Goal: Task Accomplishment & Management: Use online tool/utility

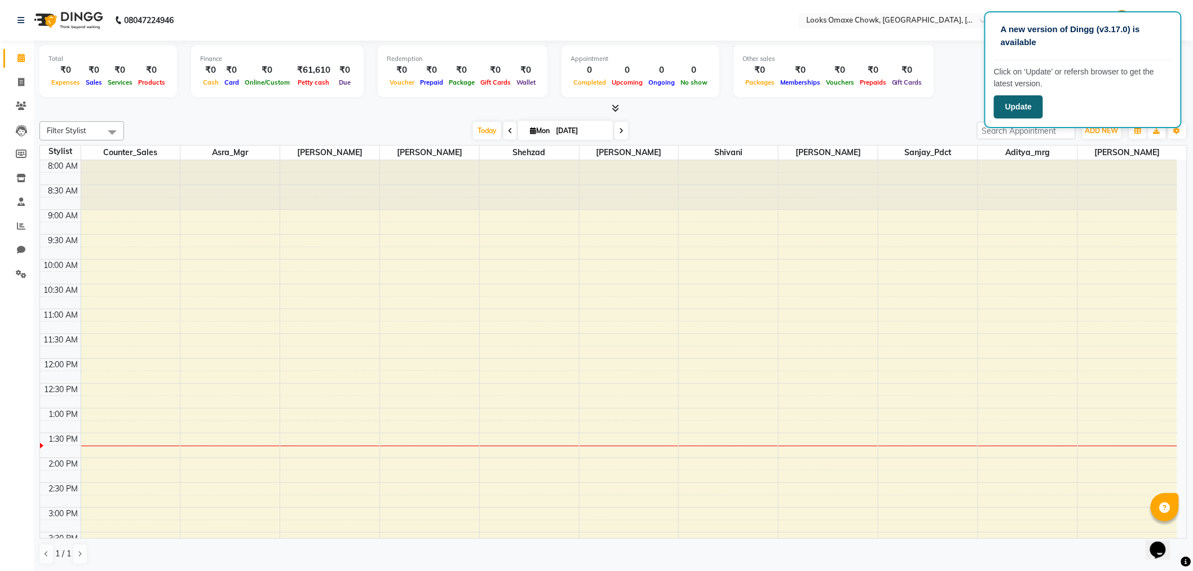
click at [999, 106] on button "Update" at bounding box center [1018, 106] width 49 height 23
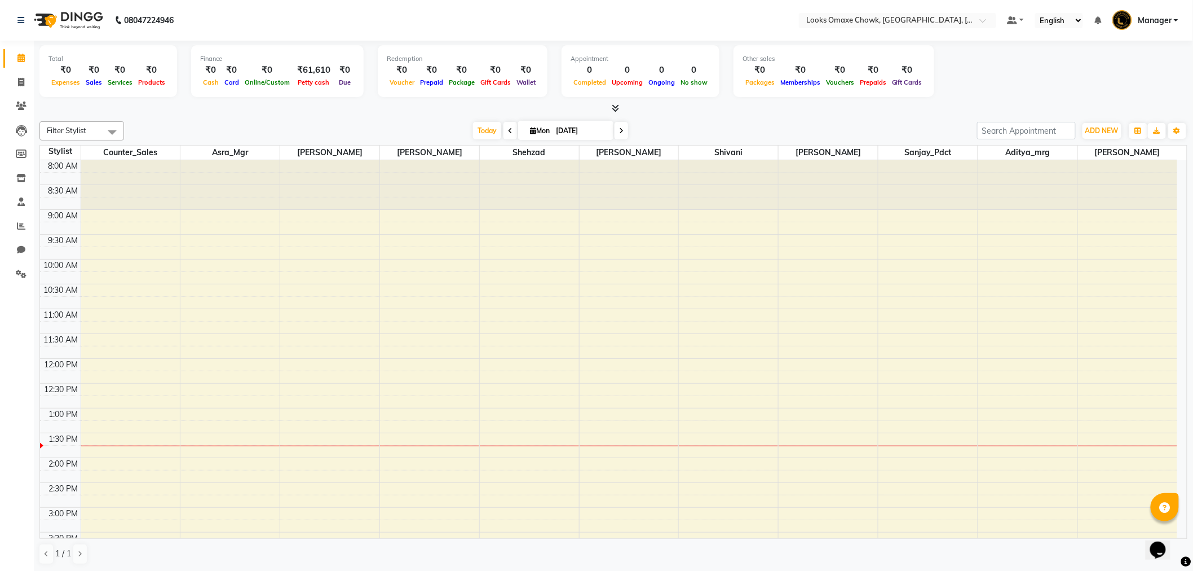
click at [1168, 20] on span "Manager" at bounding box center [1155, 21] width 34 height 12
click at [1120, 80] on link "Sign out" at bounding box center [1120, 80] width 103 height 17
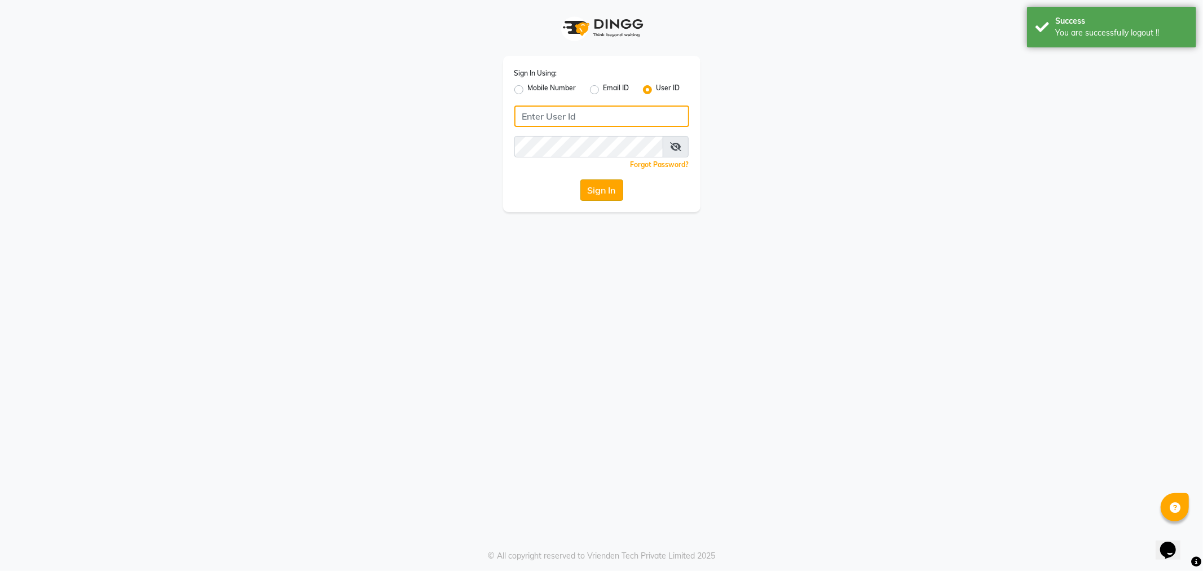
type input "e3597-01"
click at [596, 191] on button "Sign In" at bounding box center [601, 189] width 43 height 21
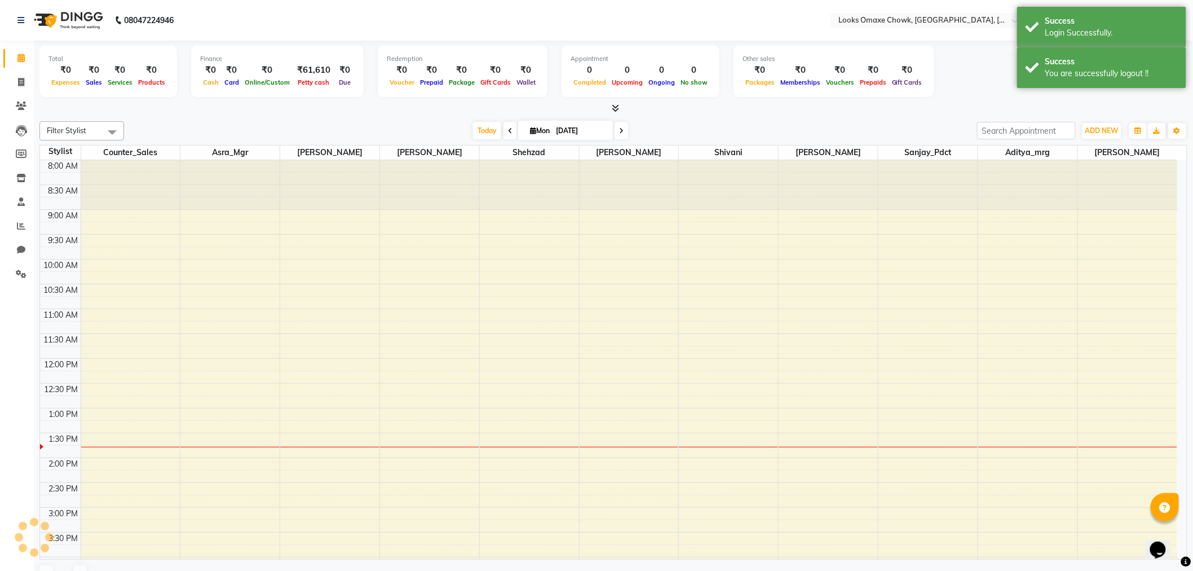
select select "en"
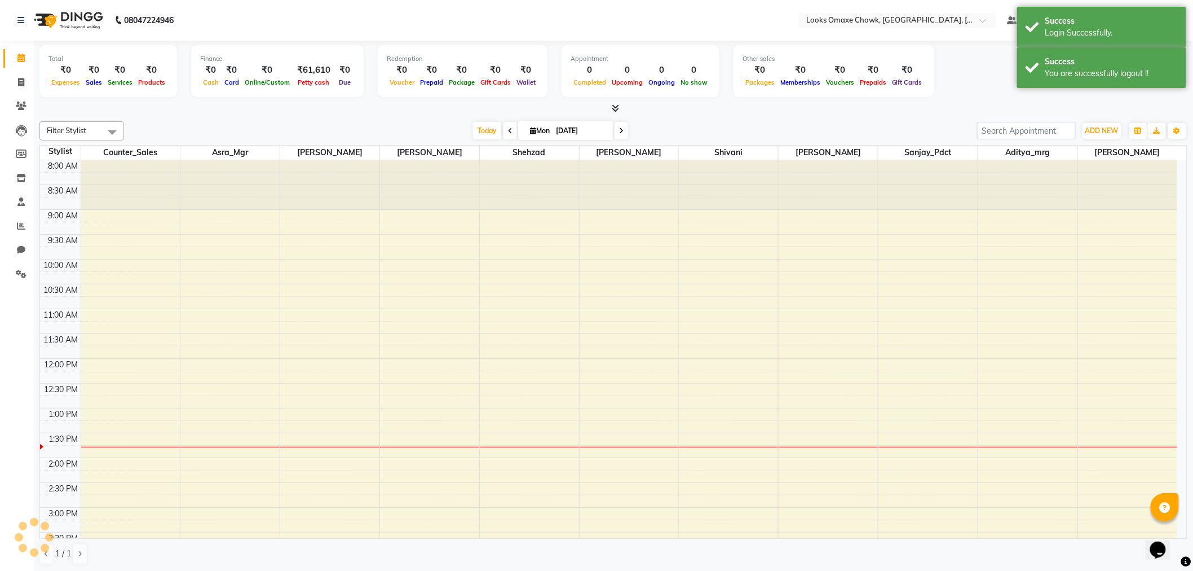
scroll to position [250, 0]
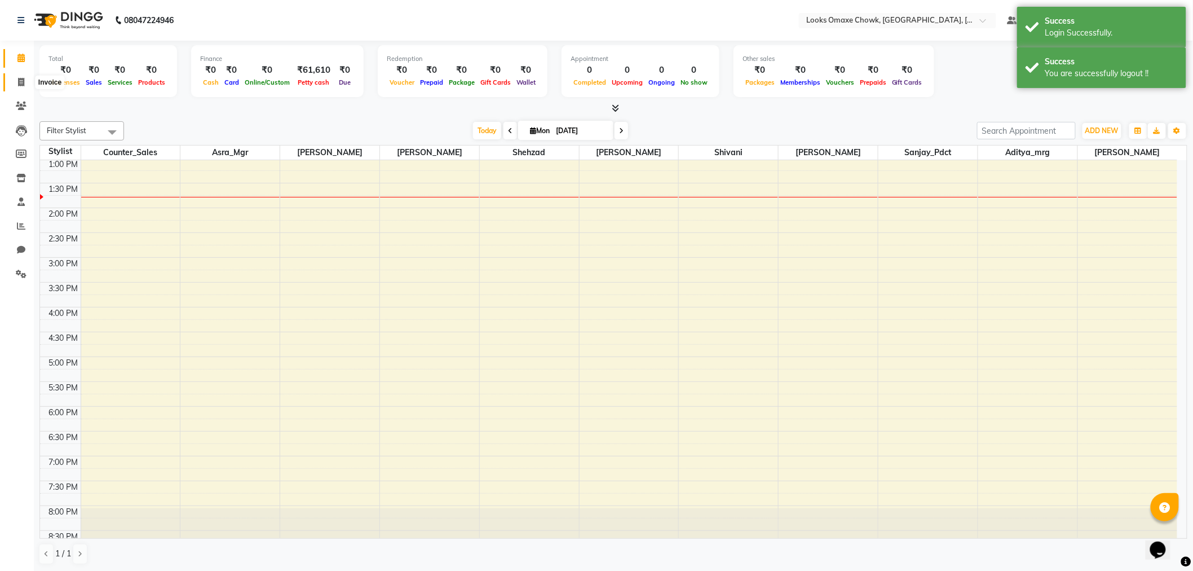
click at [18, 81] on icon at bounding box center [21, 82] width 6 height 8
select select "service"
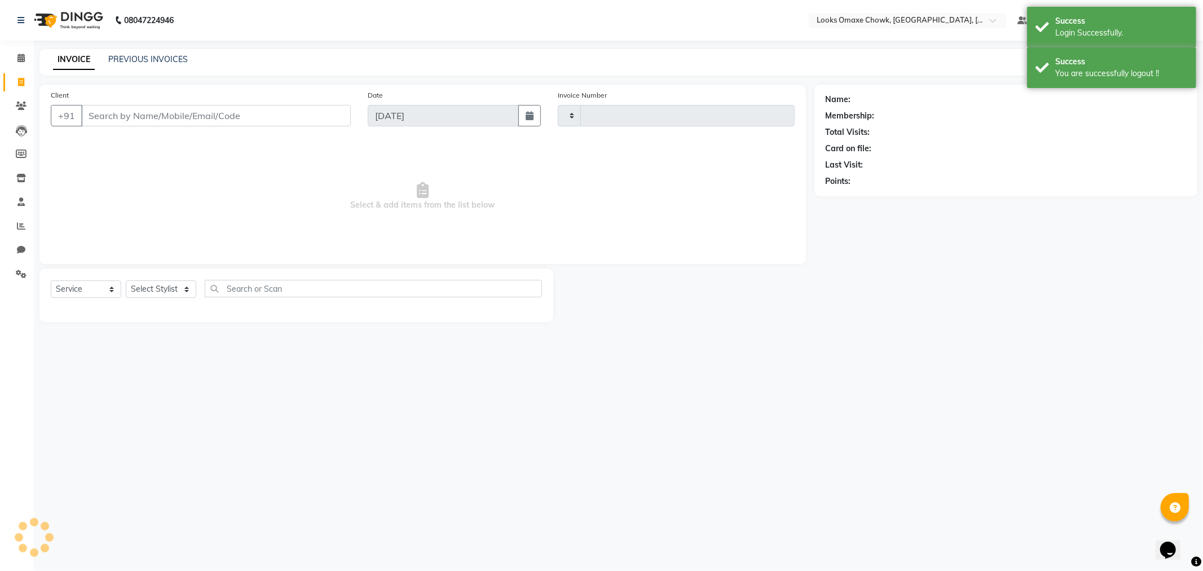
type input "0867"
select select "8121"
click at [20, 82] on icon at bounding box center [21, 82] width 6 height 8
select select "service"
type input "0867"
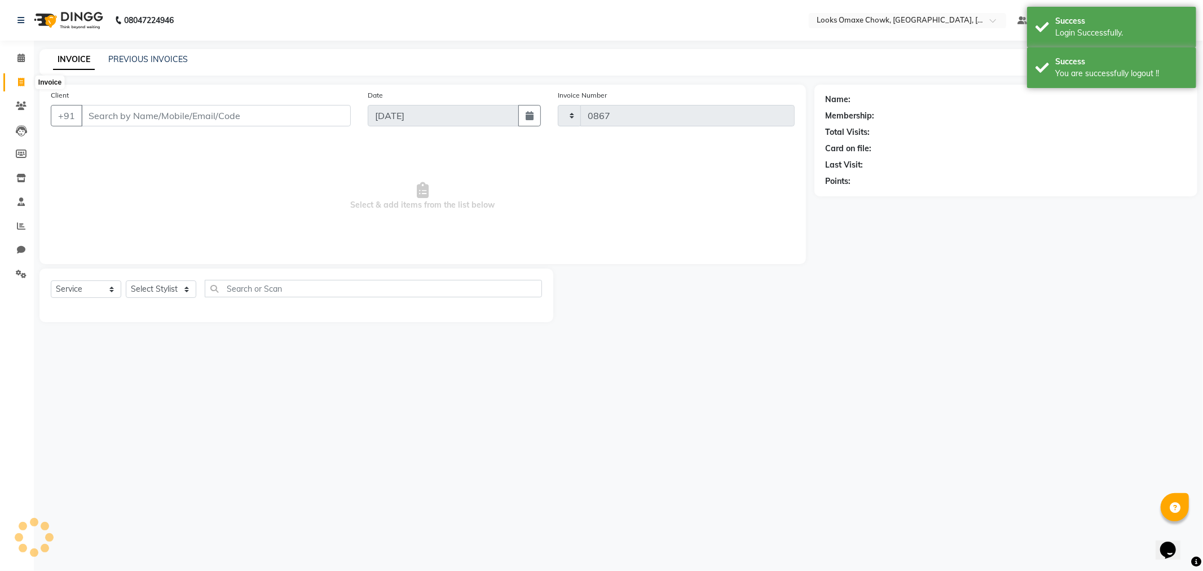
select select "8121"
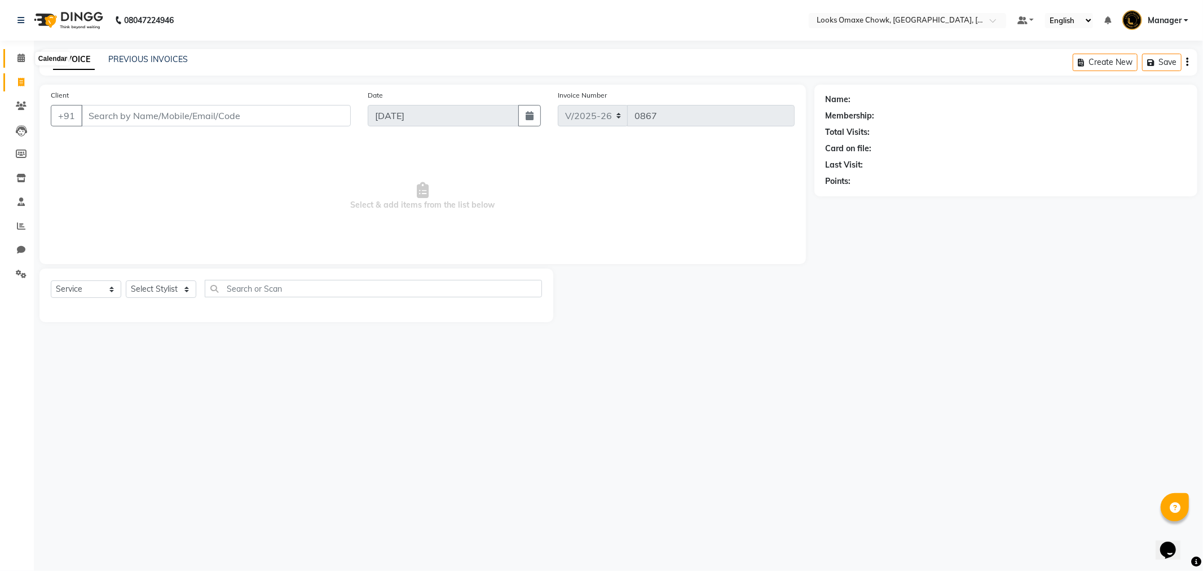
click at [15, 56] on span at bounding box center [21, 58] width 20 height 13
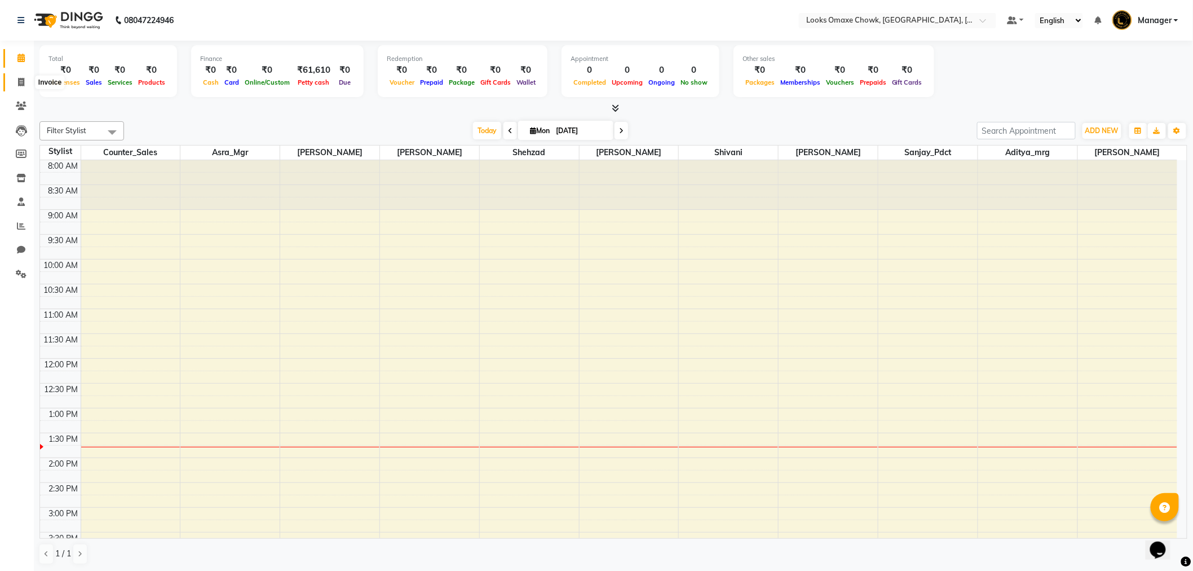
click at [15, 83] on span at bounding box center [21, 82] width 20 height 13
select select "service"
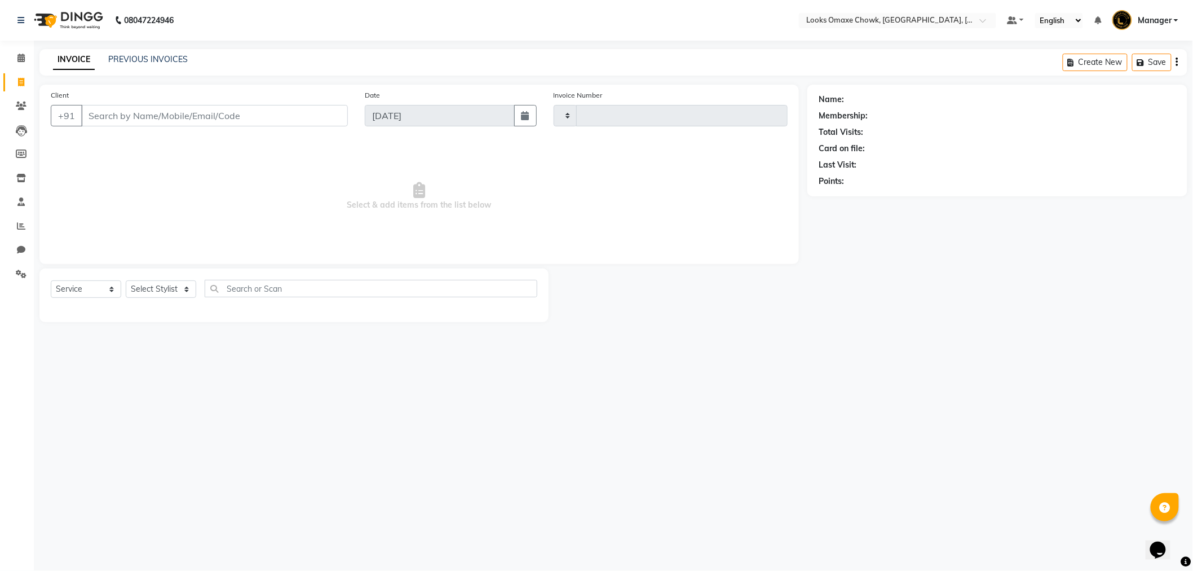
type input "0867"
select select "8121"
drag, startPoint x: 110, startPoint y: 121, endPoint x: 155, endPoint y: 127, distance: 45.0
click at [112, 120] on input "Client" at bounding box center [216, 115] width 270 height 21
type input "9878423898"
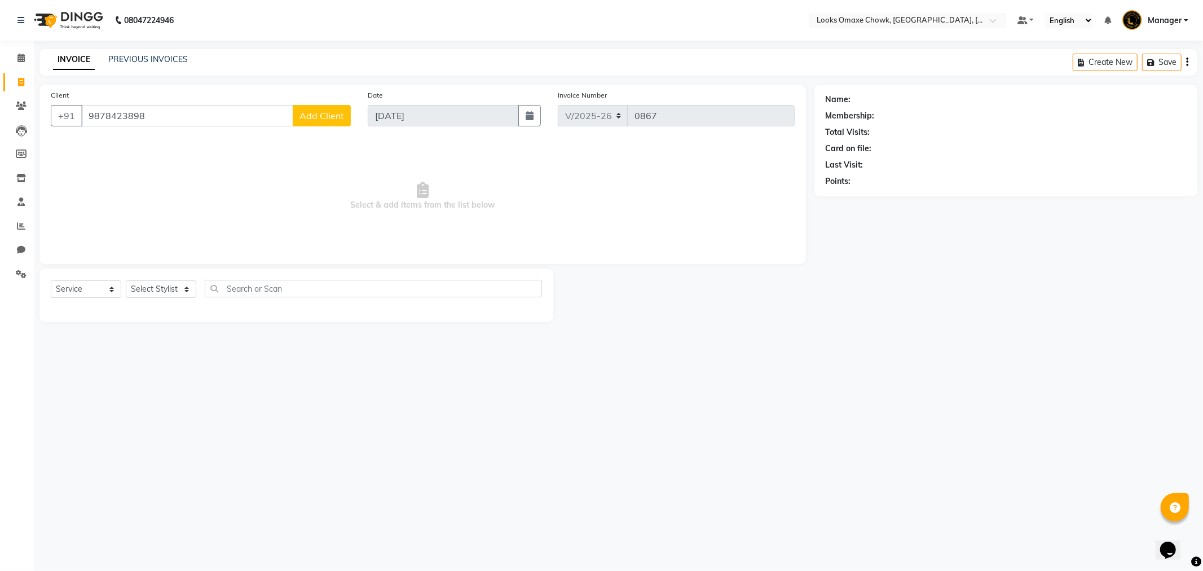
click at [324, 111] on span "Add Client" at bounding box center [321, 115] width 45 height 11
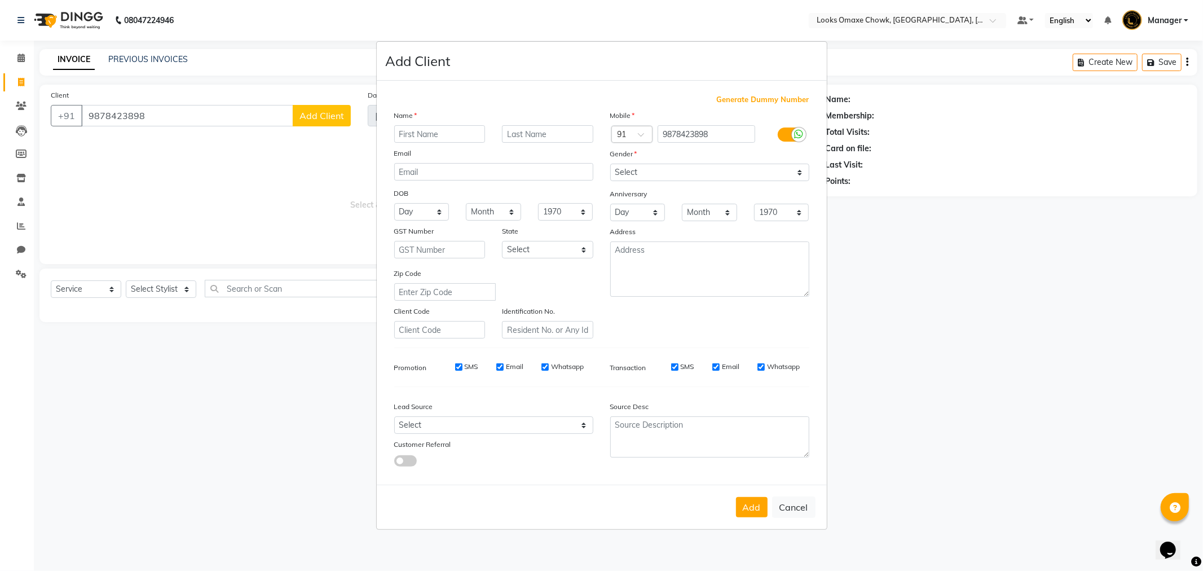
click at [441, 131] on input "text" at bounding box center [439, 133] width 91 height 17
type input "r"
type input "RAJINDER"
click at [544, 136] on input "text" at bounding box center [547, 133] width 91 height 17
type input "CLIENT"
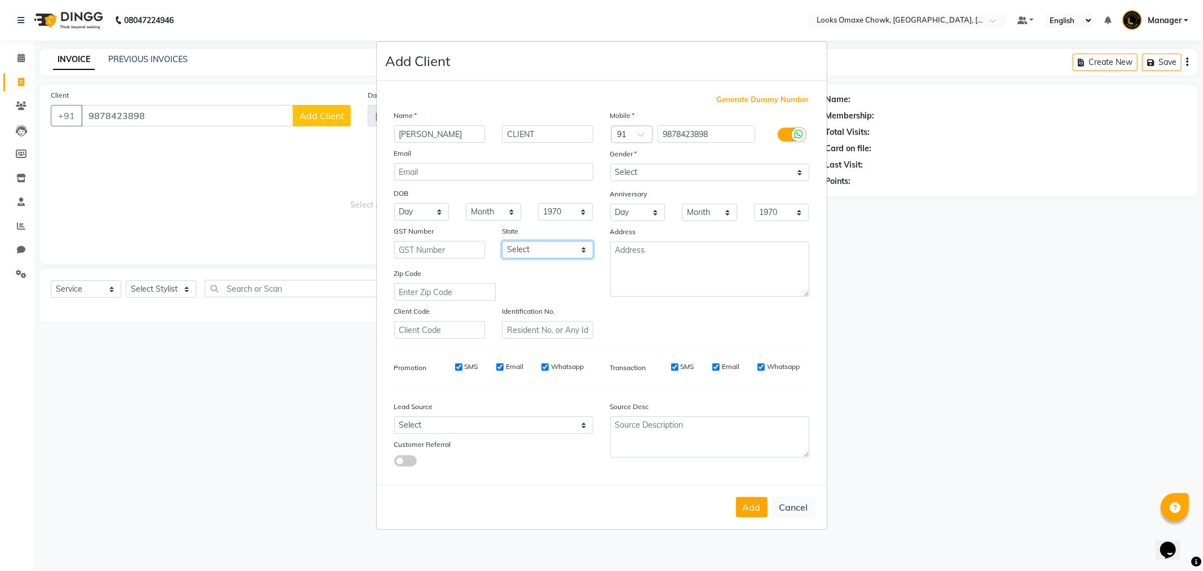
click at [585, 246] on select "Select Andaman and Nicobar Islands Andhra Pradesh Arunachal Pradesh Assam Bihar…" at bounding box center [547, 249] width 91 height 17
select select "10"
click at [502, 241] on select "Select Andaman and Nicobar Islands Andhra Pradesh Arunachal Pradesh Assam Bihar…" at bounding box center [547, 249] width 91 height 17
drag, startPoint x: 790, startPoint y: 171, endPoint x: 783, endPoint y: 179, distance: 10.8
click at [790, 171] on select "Select Male Female Other Prefer Not To Say" at bounding box center [709, 172] width 199 height 17
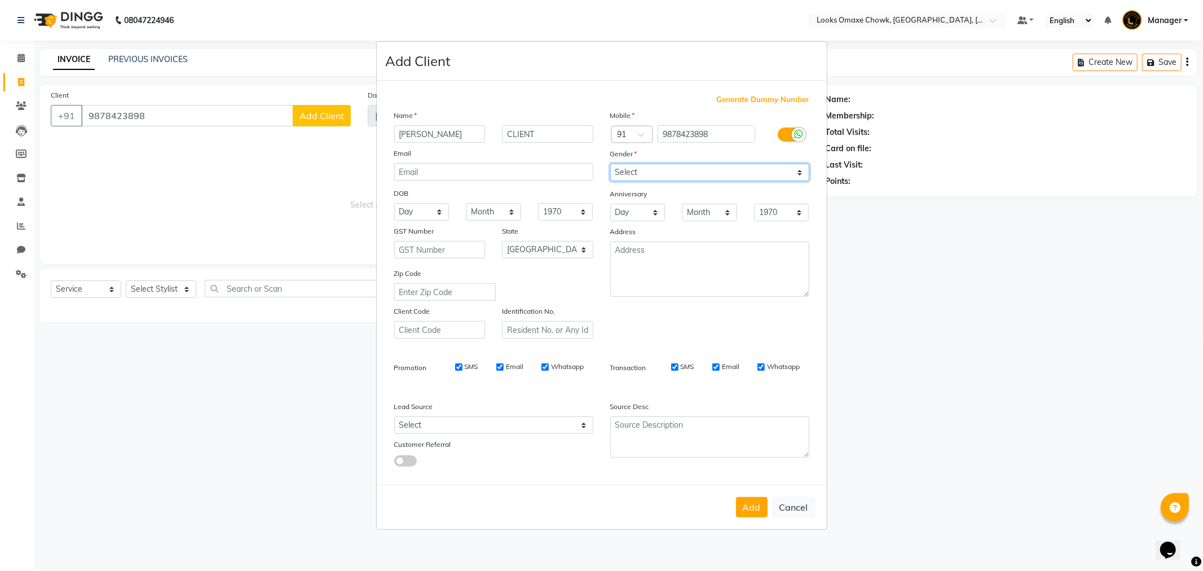
select select "male"
click at [610, 164] on select "Select Male Female Other Prefer Not To Say" at bounding box center [709, 172] width 199 height 17
click at [748, 509] on button "Add" at bounding box center [752, 507] width 32 height 20
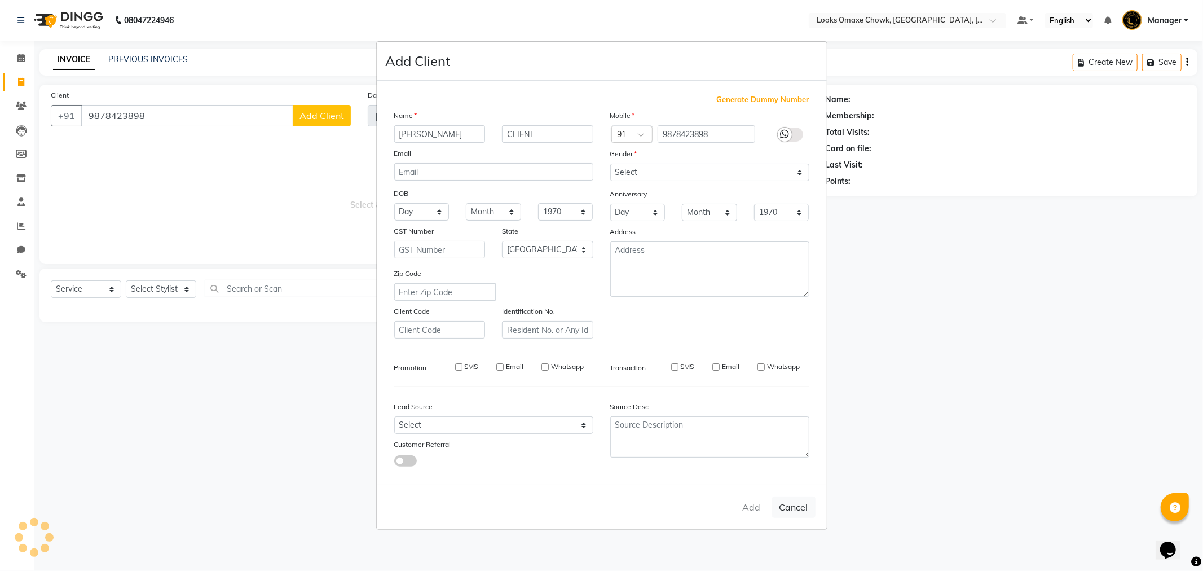
select select
select select "null"
select select
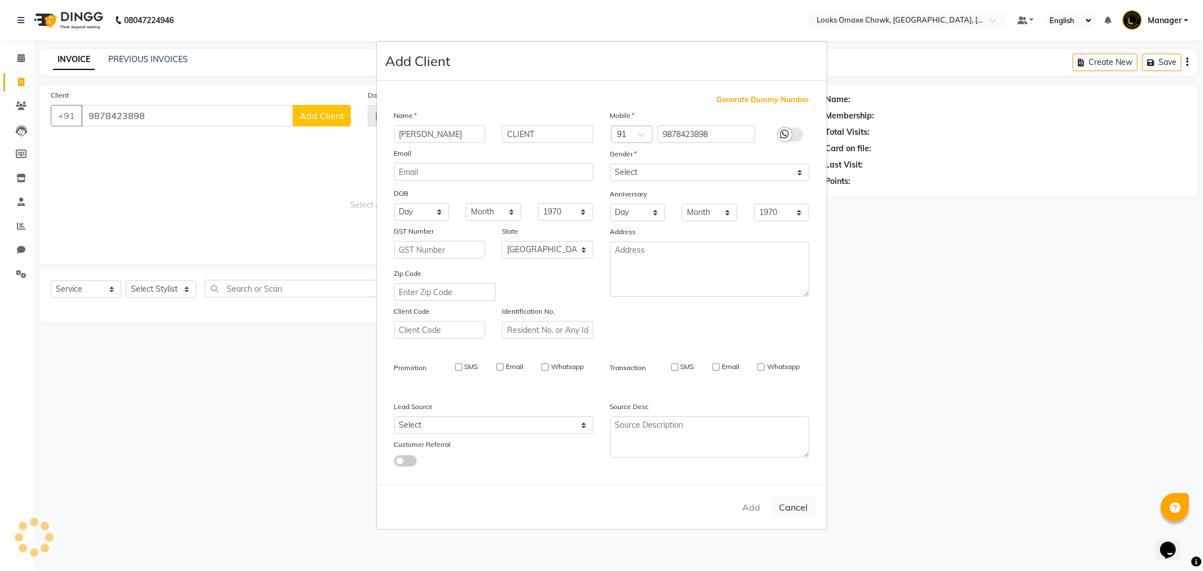
select select
checkbox input "false"
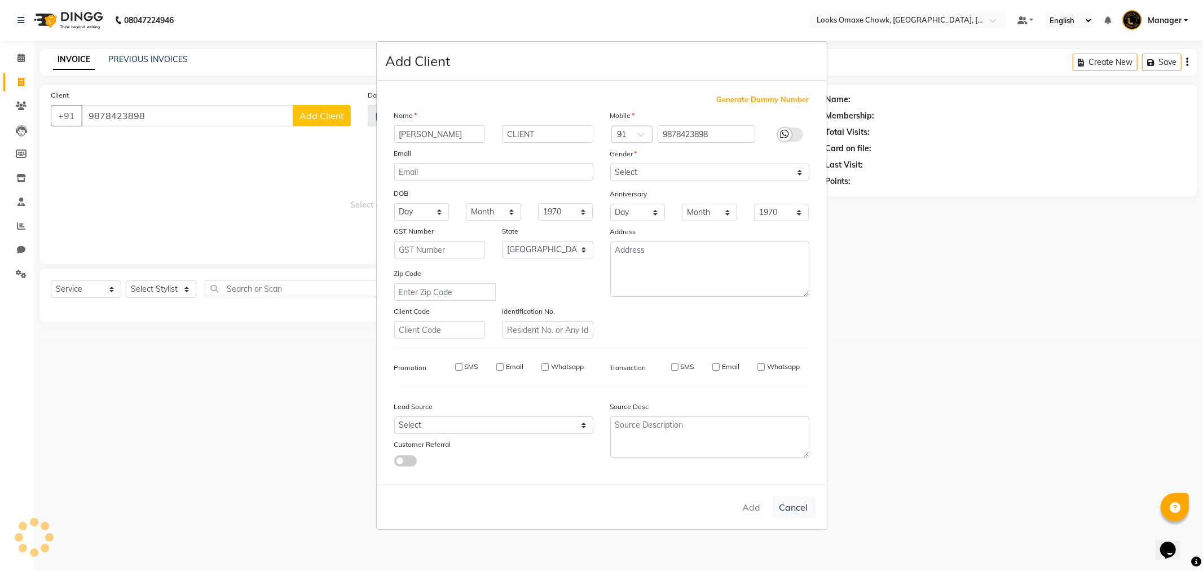
checkbox input "false"
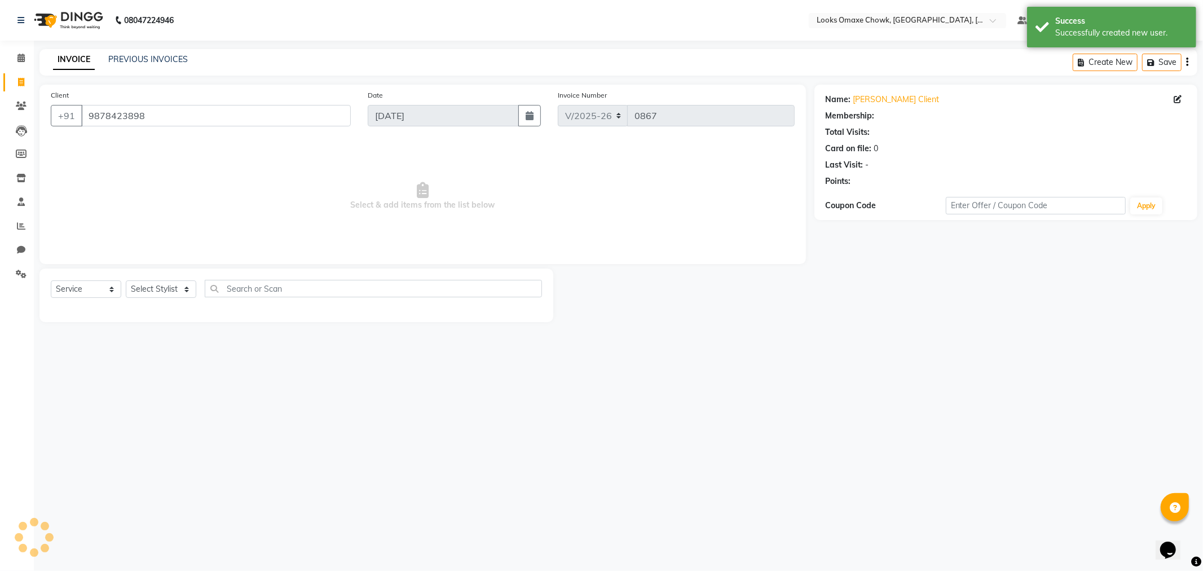
select select "1: Object"
click at [185, 294] on select "Select Stylist Aditya_mrg Adnan Arif Asra_Mgr Bushra Counter_Sales Manager Mass…" at bounding box center [161, 288] width 71 height 17
select select "75642"
click at [126, 281] on select "Select Stylist Aditya_mrg Adnan Arif Asra_Mgr Bushra Counter_Sales Manager Mass…" at bounding box center [161, 288] width 71 height 17
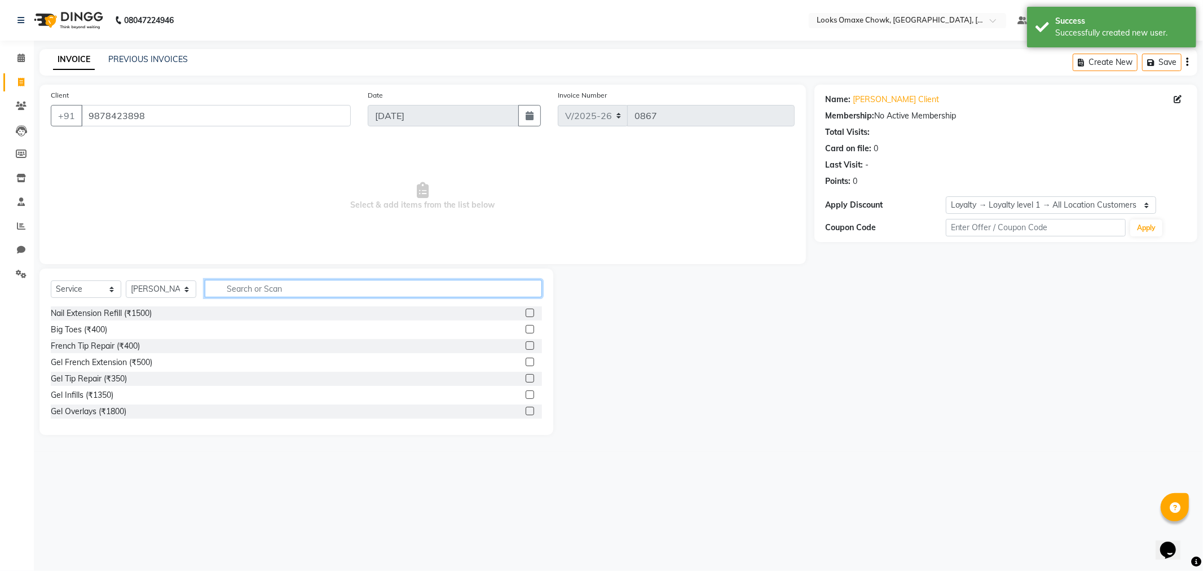
click at [283, 289] on input "text" at bounding box center [373, 288] width 337 height 17
type input "CUT"
click at [526, 374] on label at bounding box center [530, 378] width 8 height 8
click at [526, 375] on input "checkbox" at bounding box center [529, 378] width 7 height 7
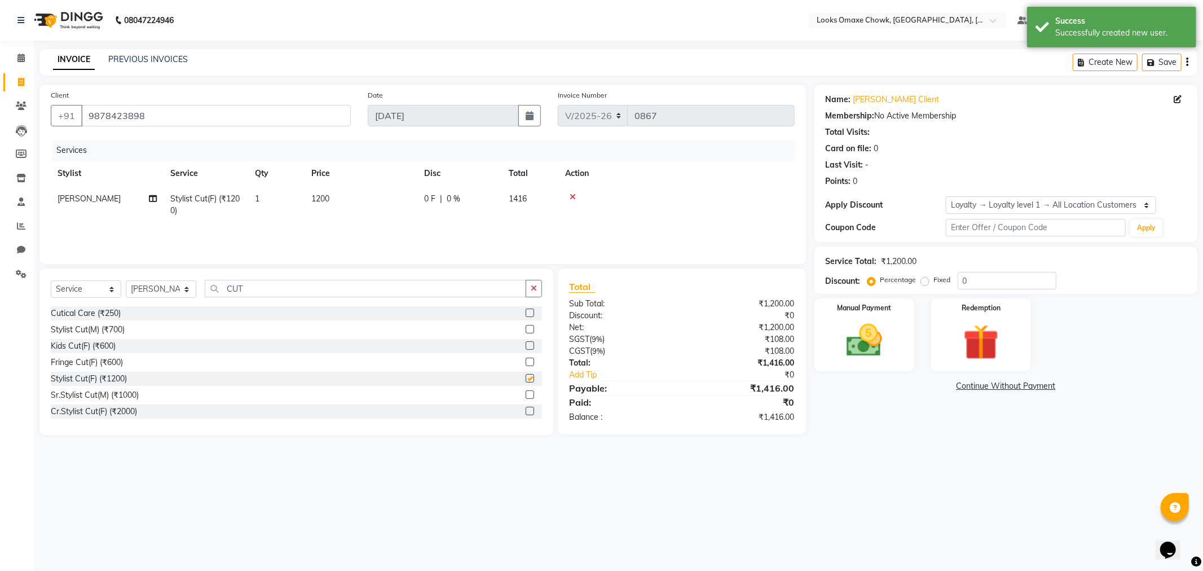
checkbox input "false"
click at [343, 200] on td "1200" at bounding box center [361, 204] width 113 height 37
select select "75642"
click at [407, 195] on input "1200" at bounding box center [413, 201] width 99 height 17
type input "1000"
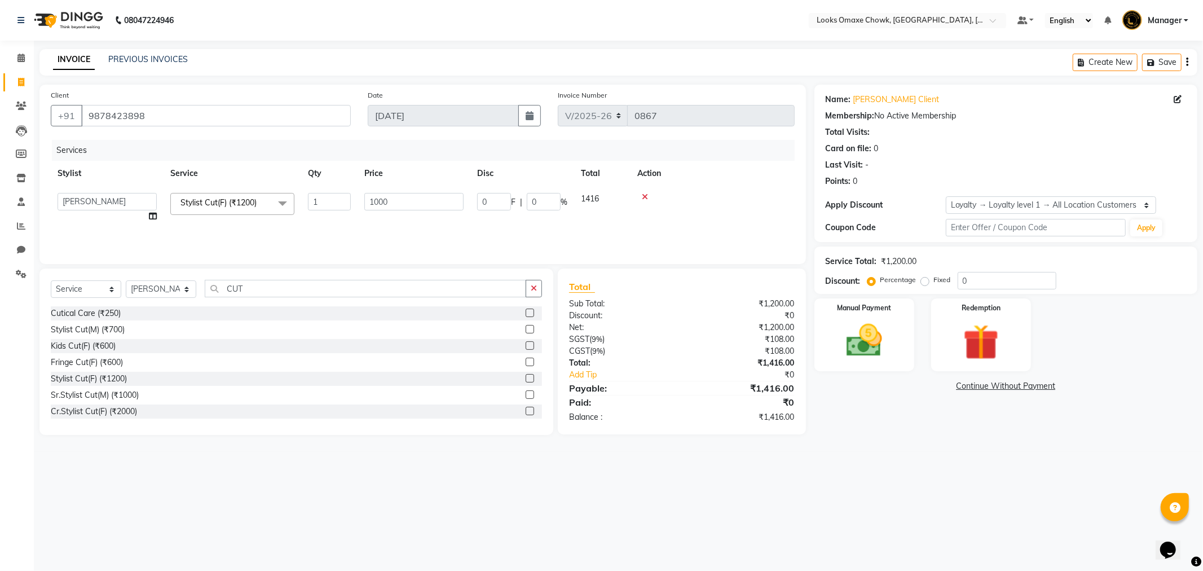
click at [499, 234] on div "Services Stylist Service Qty Price Disc Total Action Aditya_mrg Adnan Arif Asra…" at bounding box center [423, 196] width 744 height 113
click at [974, 459] on div "08047224946 Select Location × Looks Omaxe Chowk, Old Delhi, Delhi Default Panel…" at bounding box center [601, 285] width 1203 height 571
click at [987, 272] on input "0" at bounding box center [1007, 280] width 99 height 17
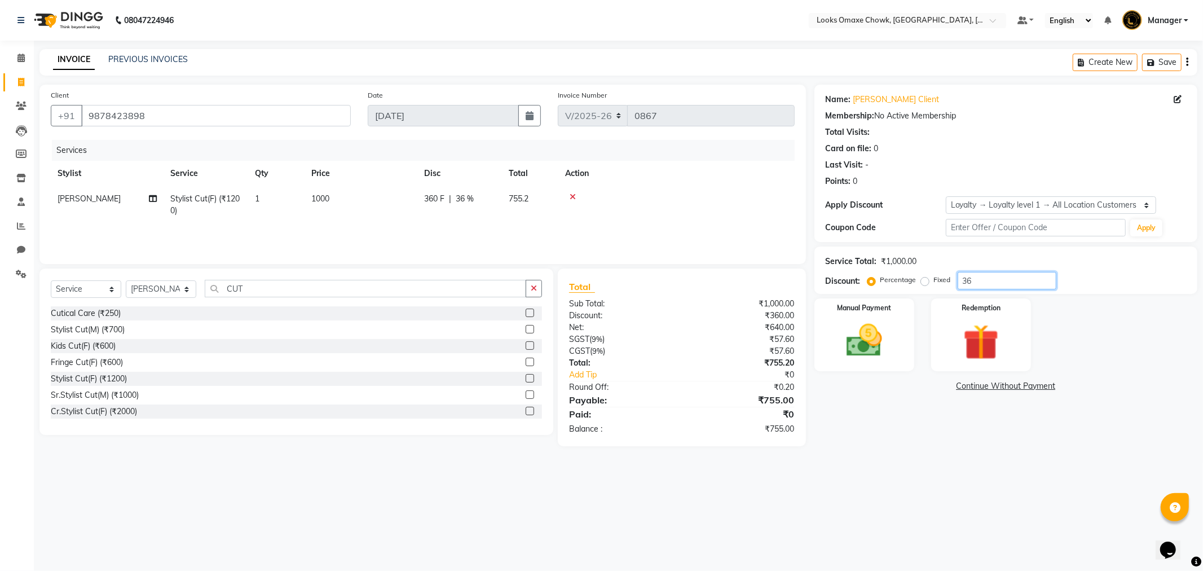
type input "36"
click at [257, 285] on input "CUT" at bounding box center [365, 288] width 321 height 17
type input "C"
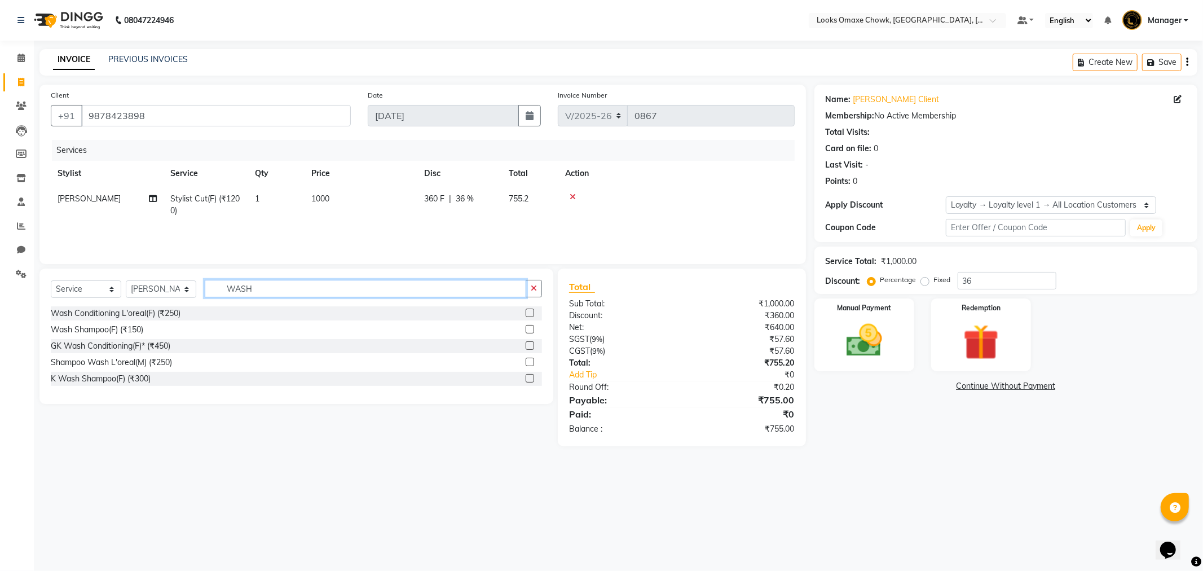
type input "WASH"
click at [528, 330] on label at bounding box center [530, 329] width 8 height 8
click at [528, 330] on input "checkbox" at bounding box center [529, 329] width 7 height 7
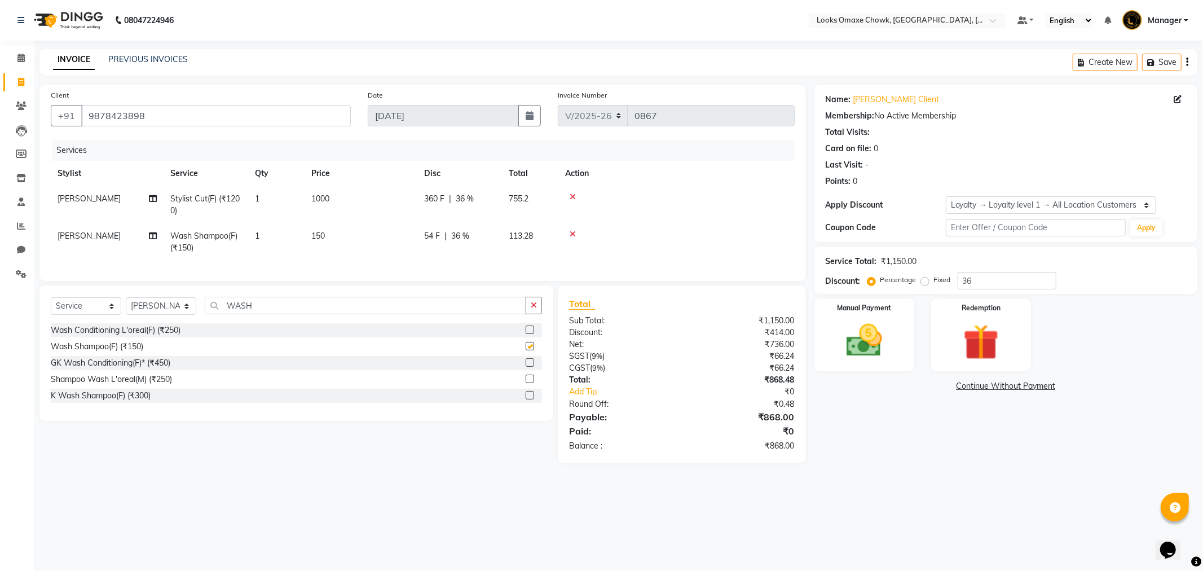
checkbox input "false"
drag, startPoint x: 335, startPoint y: 235, endPoint x: 341, endPoint y: 235, distance: 6.2
click at [341, 235] on td "150" at bounding box center [361, 241] width 113 height 37
select select "75642"
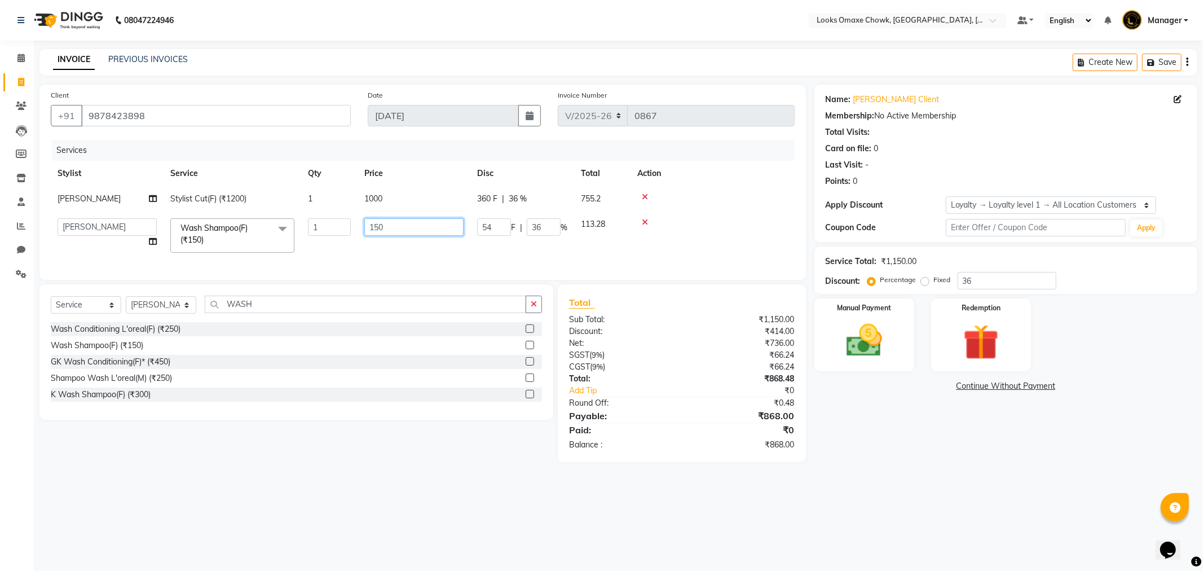
click at [426, 234] on input "150" at bounding box center [413, 226] width 99 height 17
type input "1"
type input "0"
drag, startPoint x: 991, startPoint y: 488, endPoint x: 984, endPoint y: 461, distance: 27.4
click at [993, 479] on main "INVOICE PREVIOUS INVOICES Create New Save Client +91 9878423898 Date 01-09-2025…" at bounding box center [618, 264] width 1169 height 430
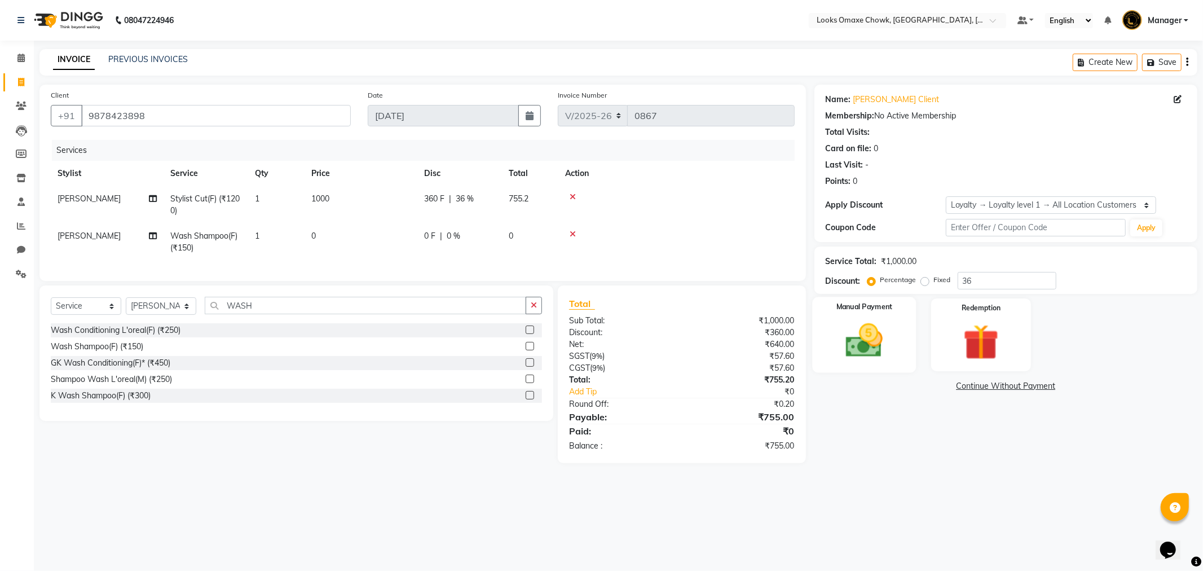
click at [863, 347] on img at bounding box center [864, 340] width 60 height 43
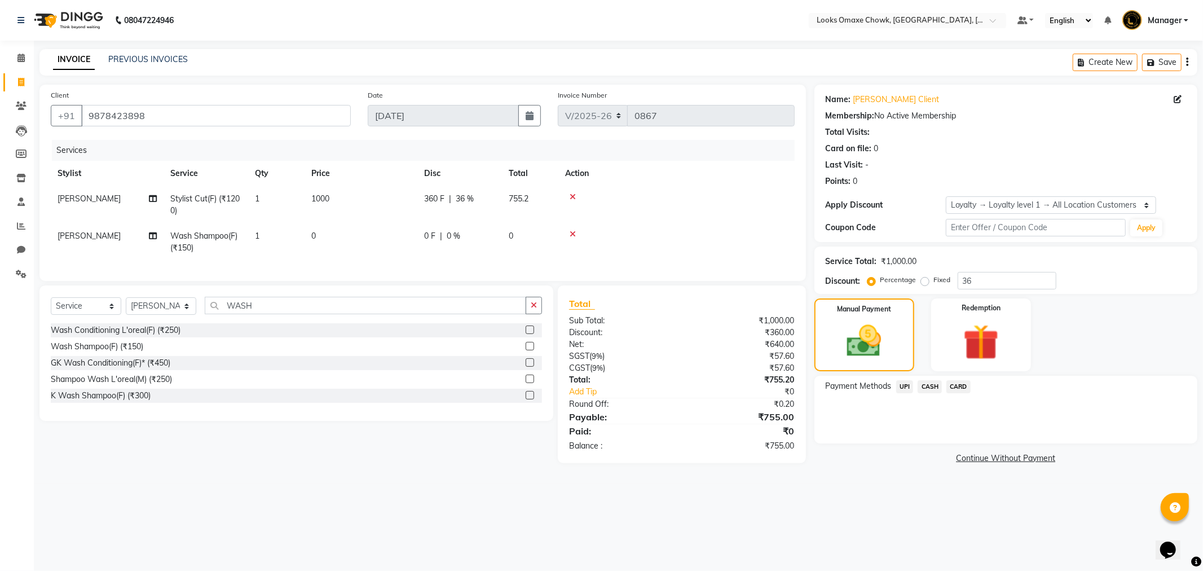
click at [952, 385] on span "CARD" at bounding box center [958, 386] width 24 height 13
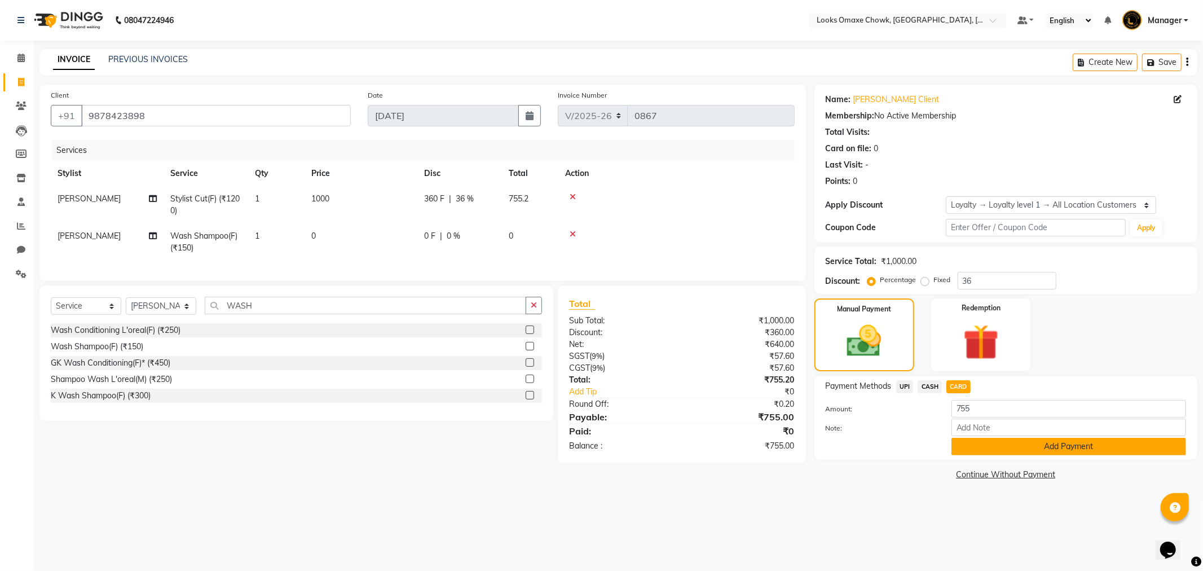
click at [1007, 444] on button "Add Payment" at bounding box center [1069, 446] width 235 height 17
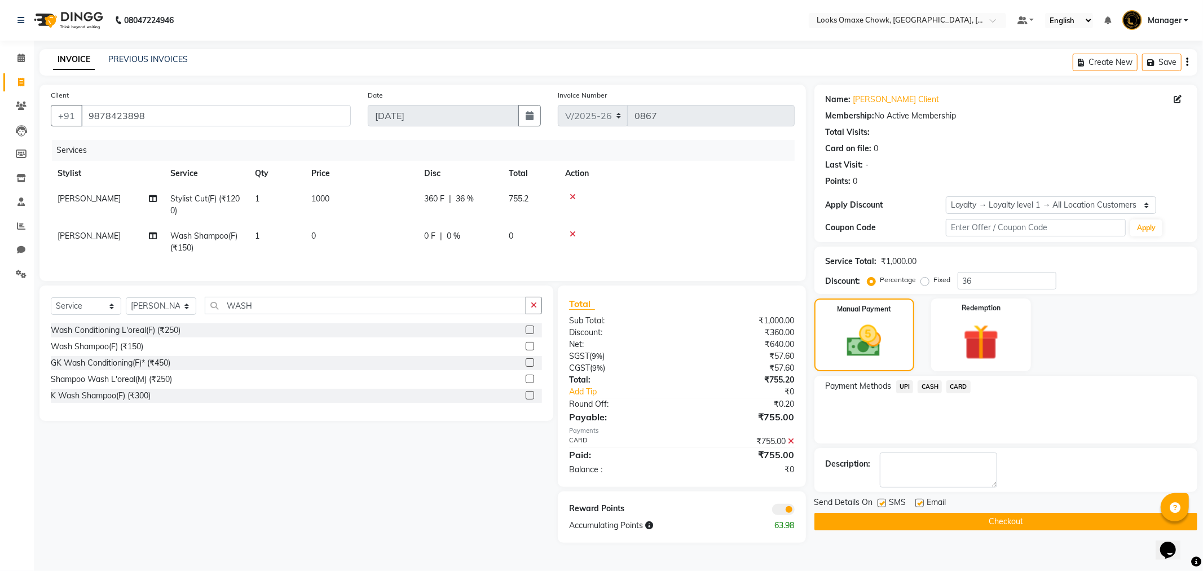
click at [884, 503] on label at bounding box center [882, 503] width 8 height 8
click at [884, 503] on input "checkbox" at bounding box center [881, 503] width 7 height 7
checkbox input "false"
click at [785, 515] on span at bounding box center [783, 509] width 23 height 11
click at [795, 511] on input "checkbox" at bounding box center [795, 511] width 0 height 0
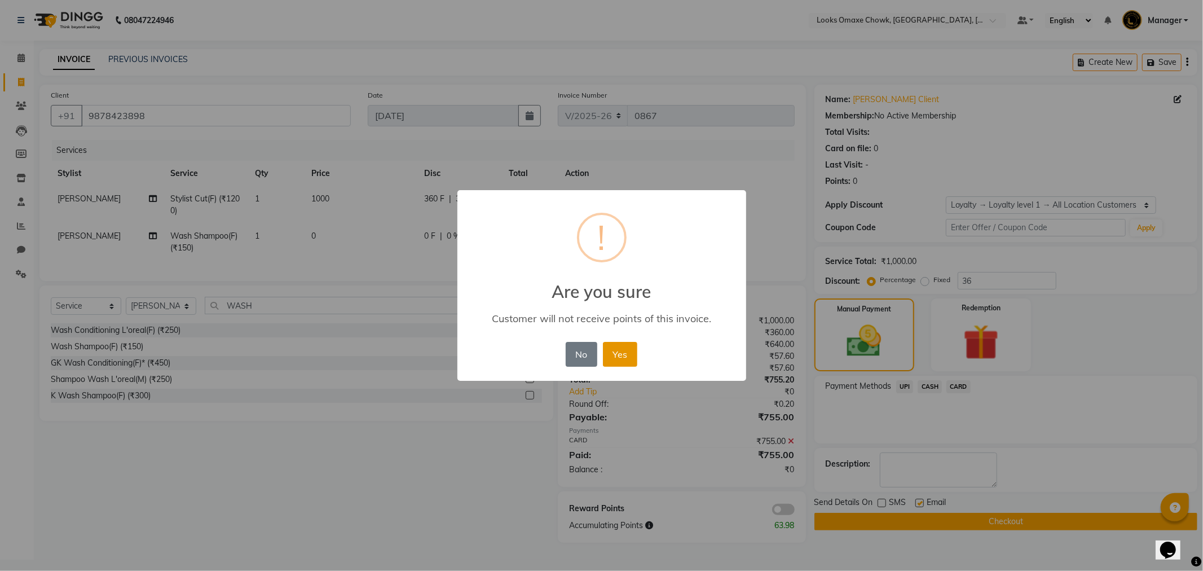
click at [626, 346] on button "Yes" at bounding box center [620, 354] width 34 height 25
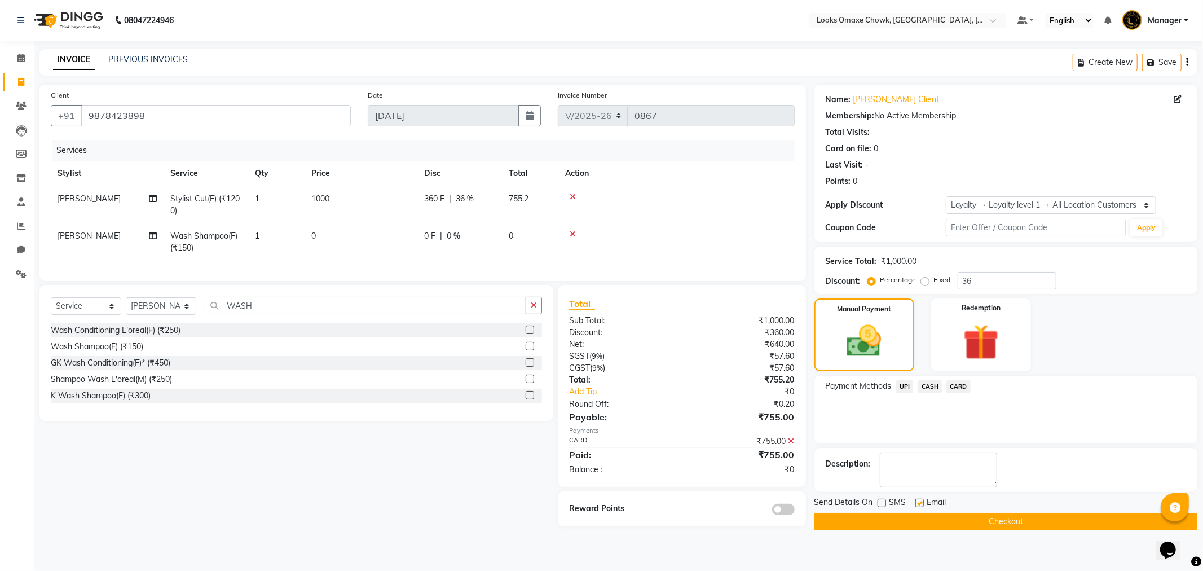
click at [949, 519] on button "Checkout" at bounding box center [1005, 521] width 383 height 17
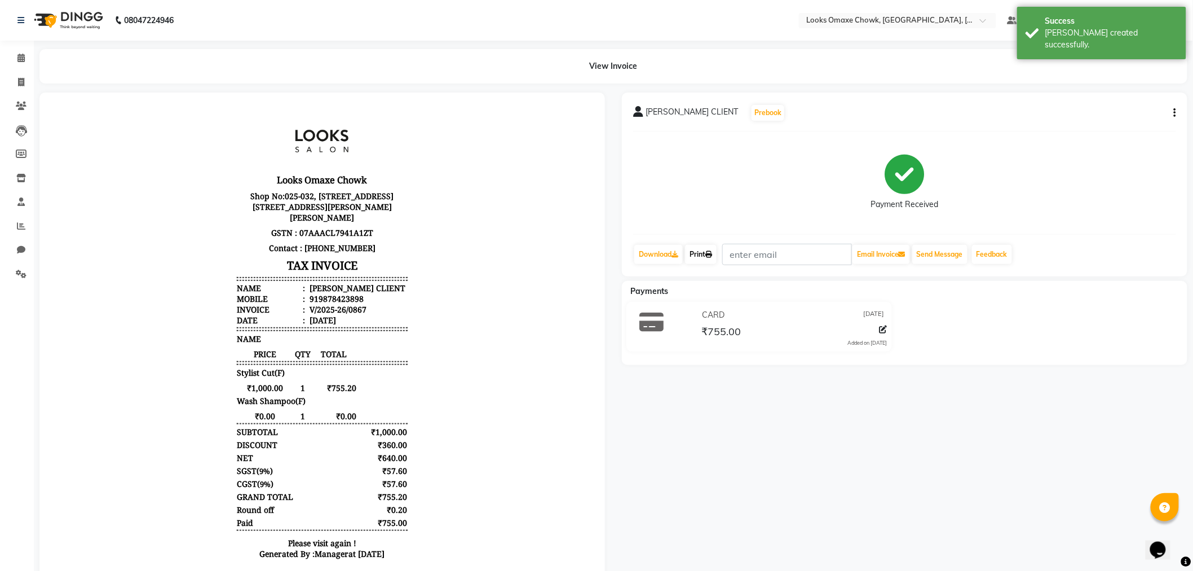
click at [702, 255] on link "Print" at bounding box center [701, 254] width 32 height 19
